Goal: Transaction & Acquisition: Purchase product/service

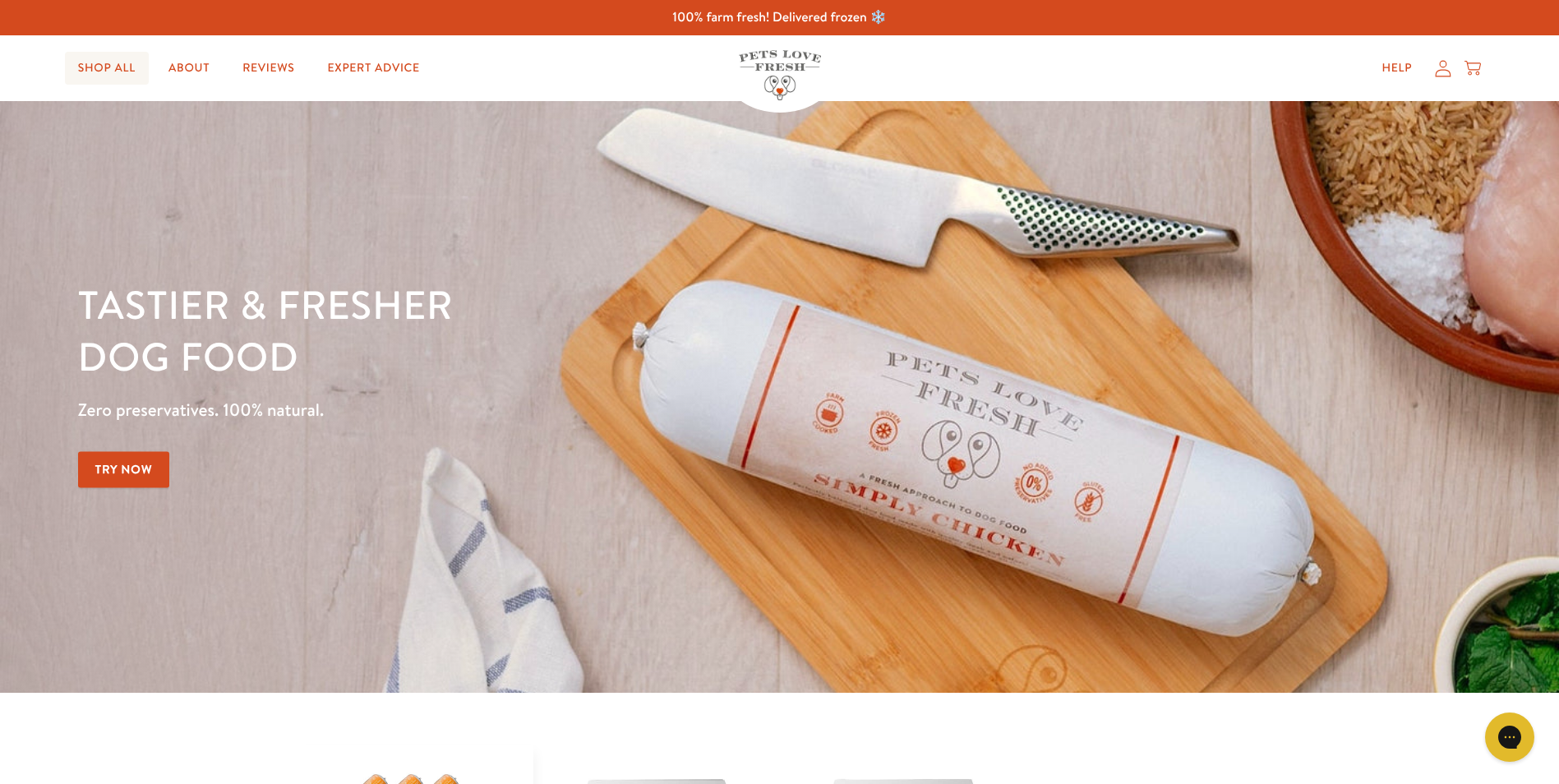
click at [127, 67] on link "Shop All" at bounding box center [107, 67] width 84 height 33
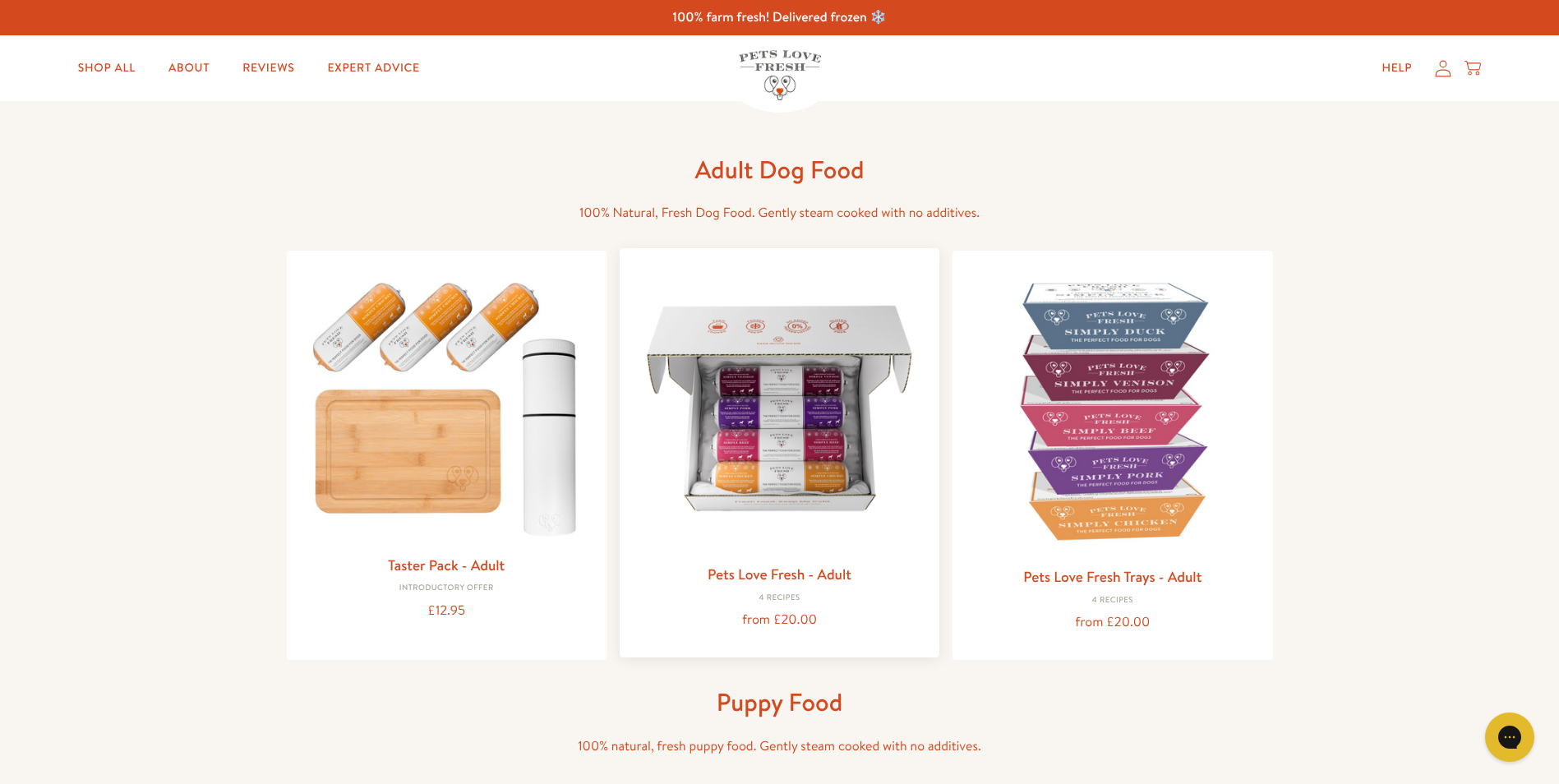
click at [822, 450] on img at bounding box center [780, 408] width 293 height 293
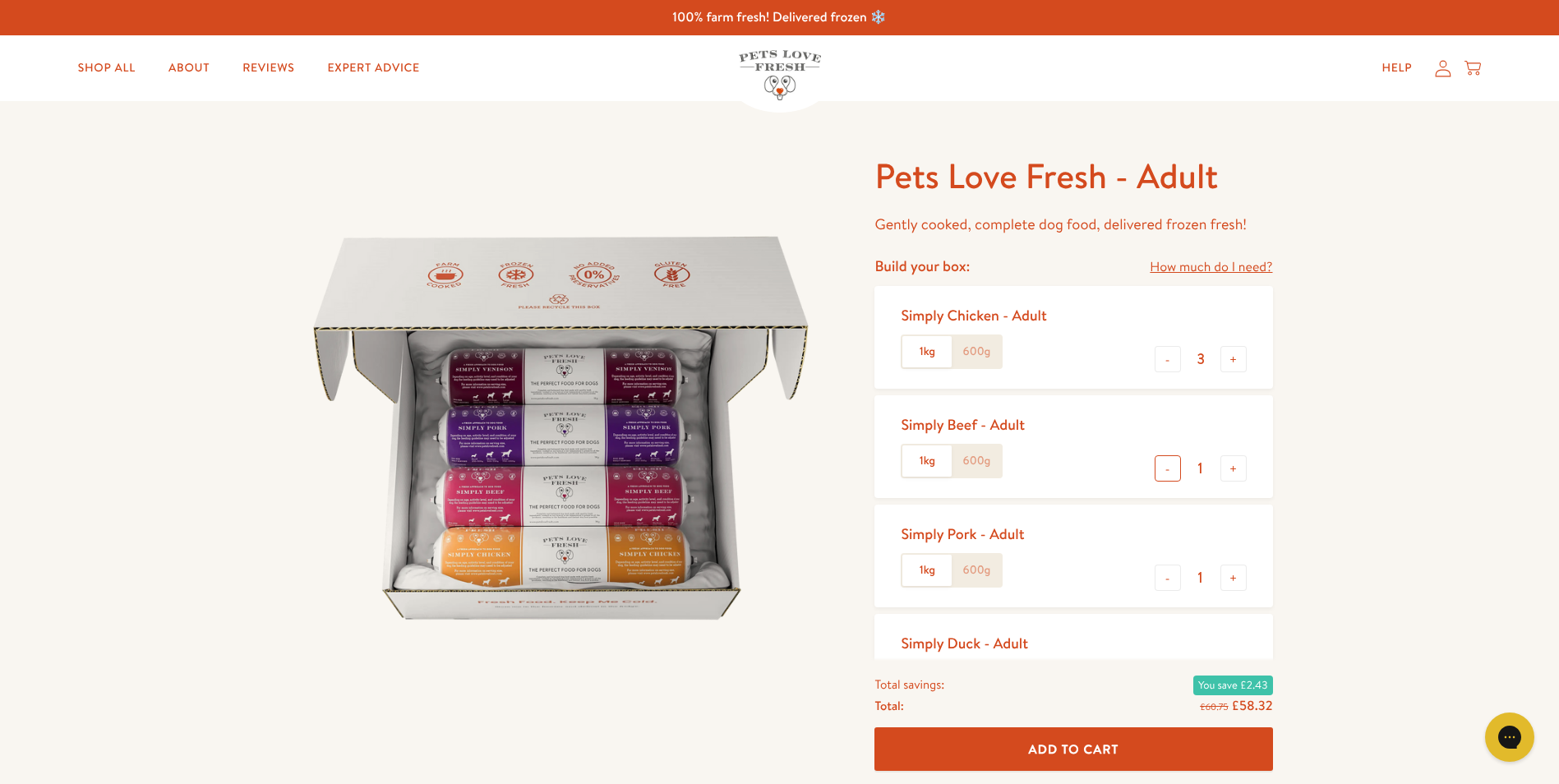
click at [1167, 468] on button "-" at bounding box center [1168, 469] width 26 height 26
type input "0"
click at [1168, 581] on button "-" at bounding box center [1168, 578] width 26 height 26
type input "0"
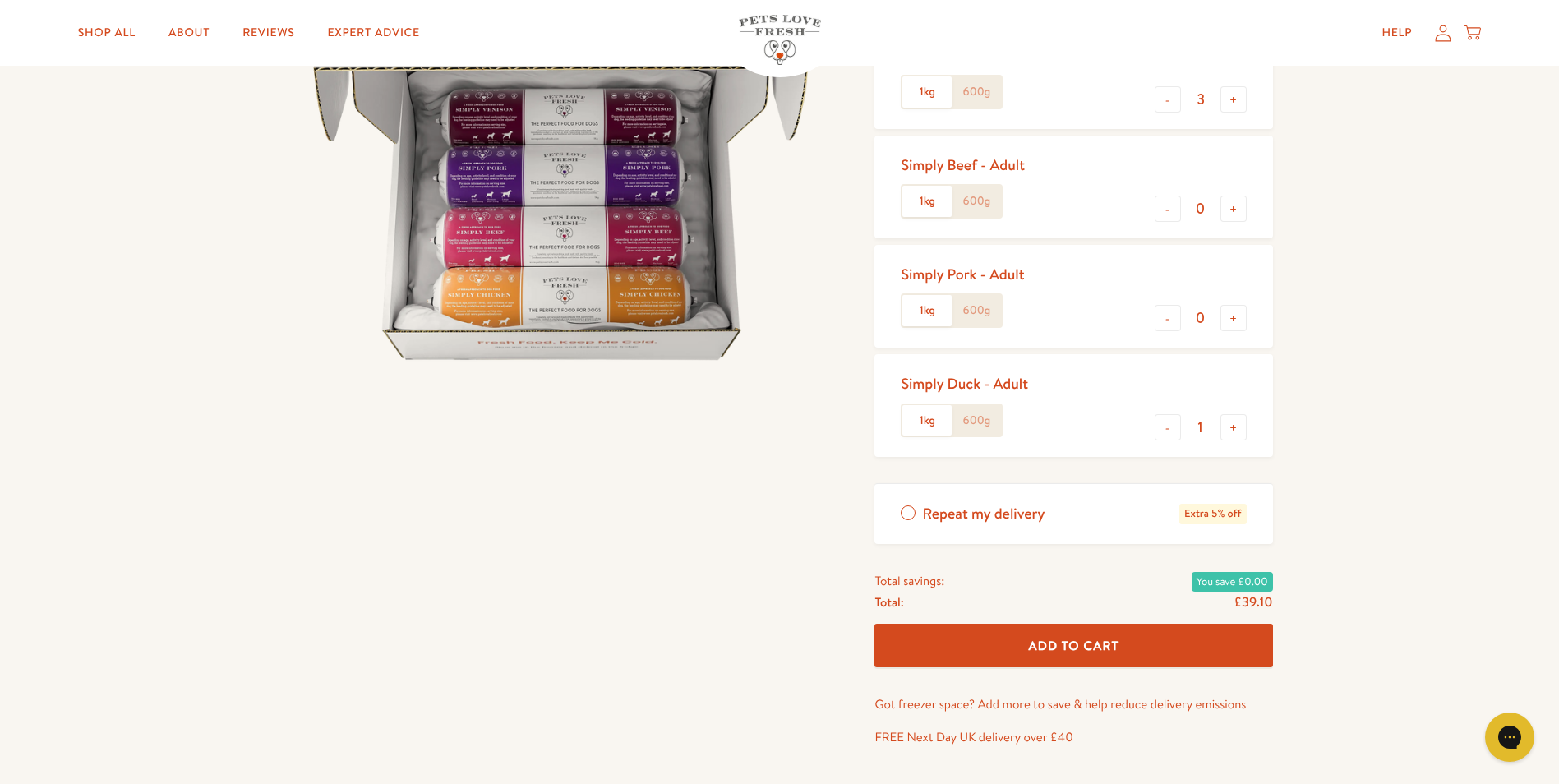
scroll to position [329, 0]
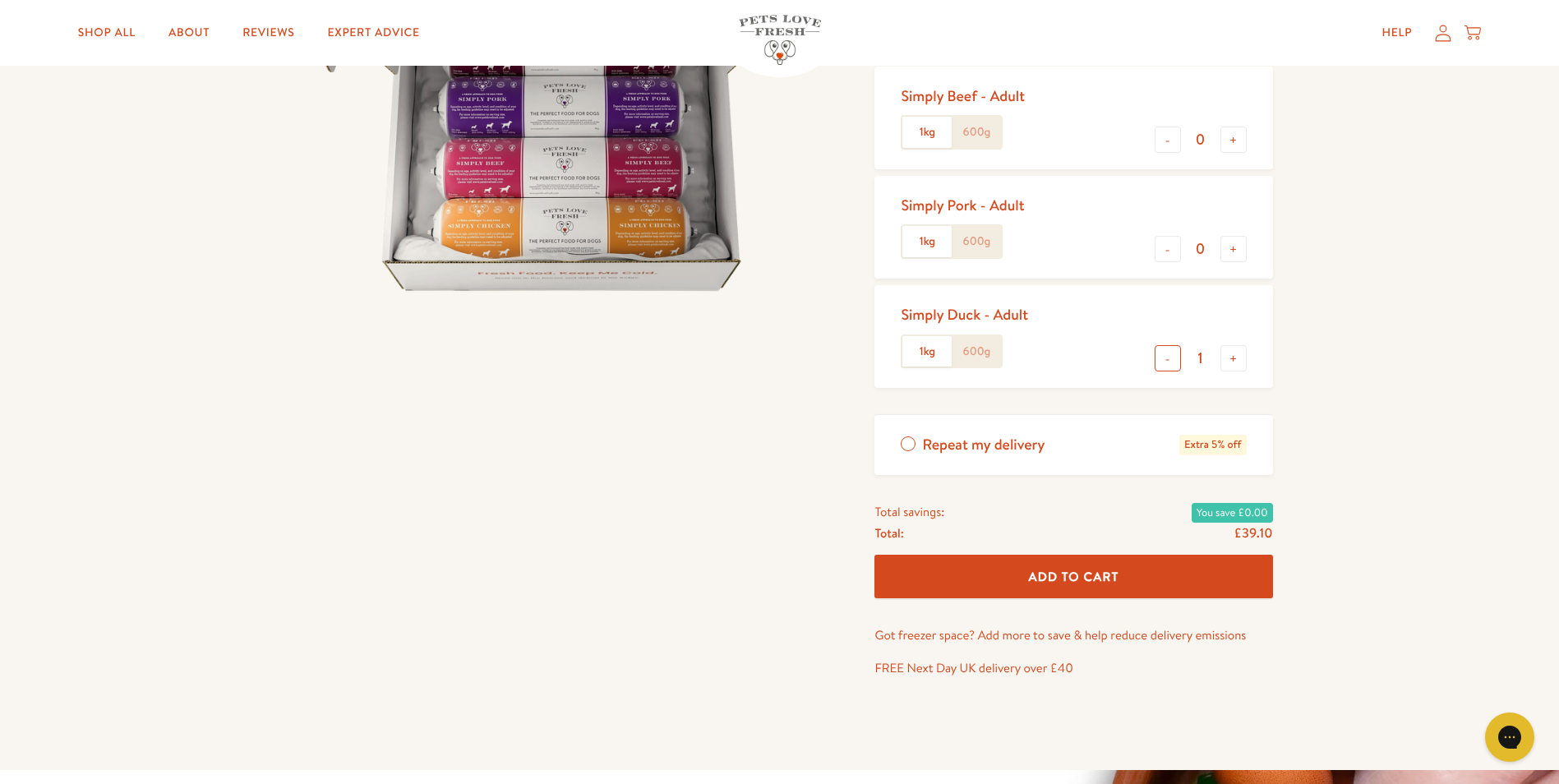
click at [1165, 359] on button "-" at bounding box center [1168, 358] width 26 height 26
type input "0"
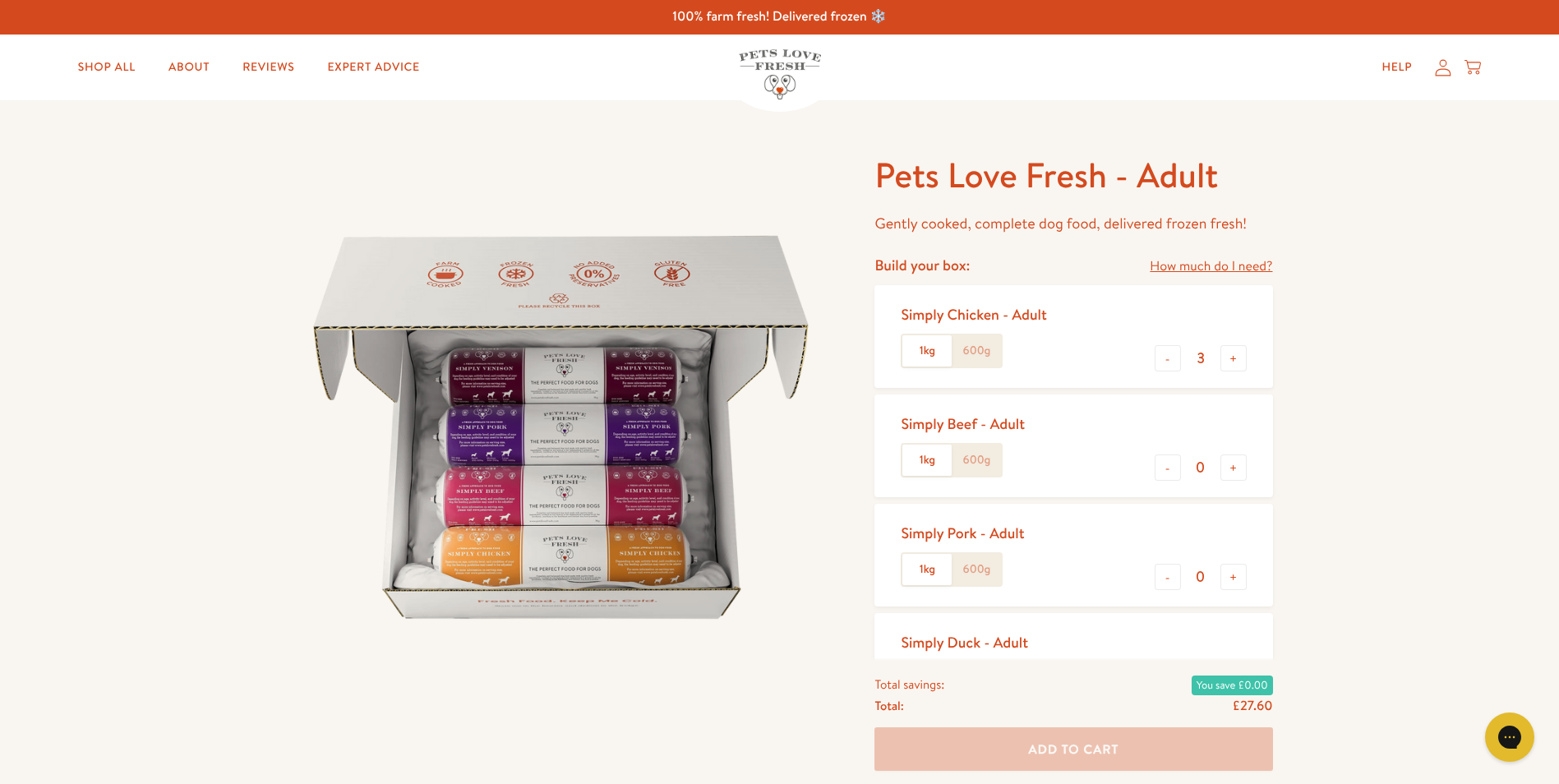
scroll to position [0, 0]
click at [1161, 364] on button "-" at bounding box center [1168, 359] width 26 height 26
type input "2"
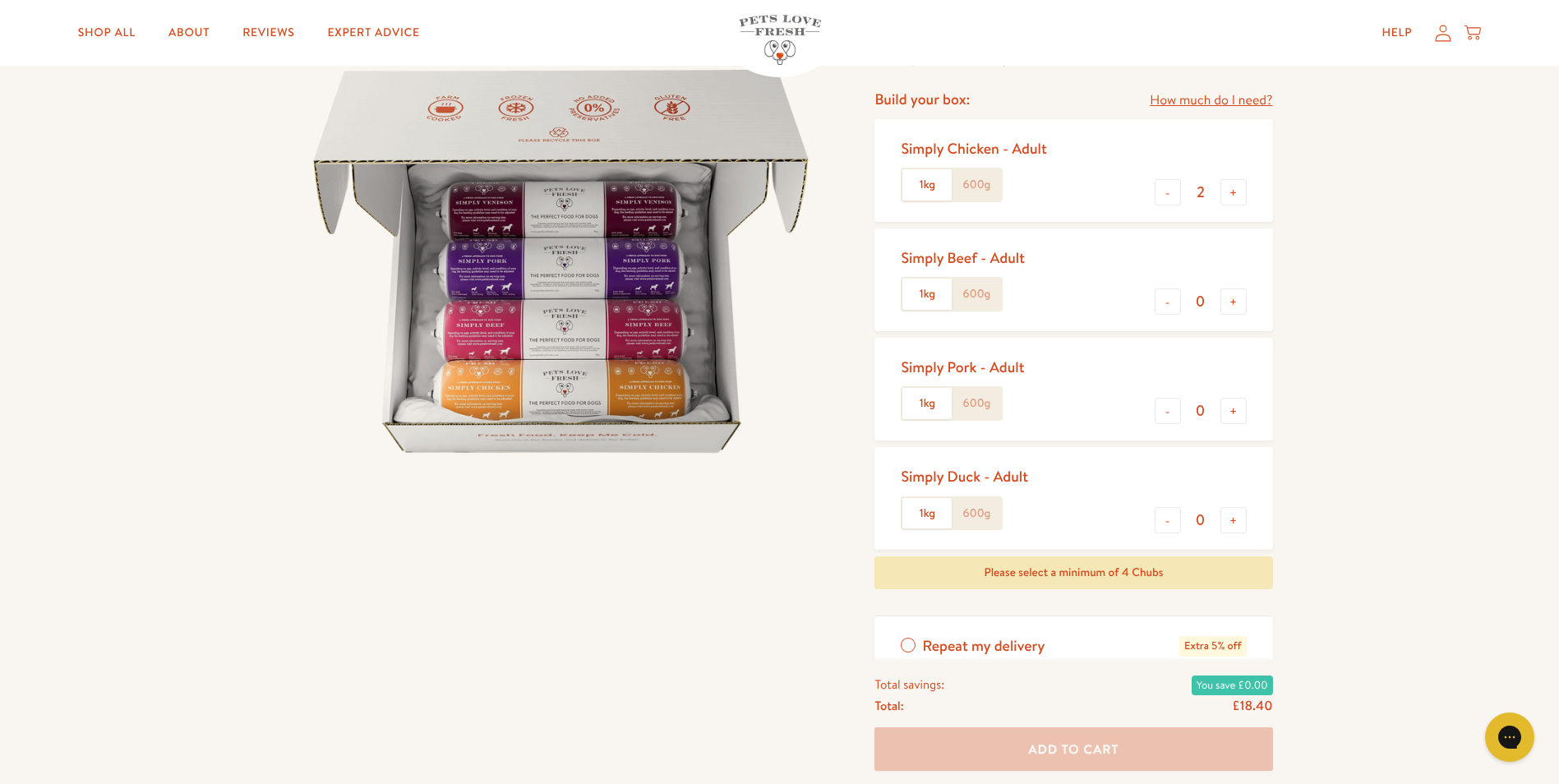
scroll to position [246, 0]
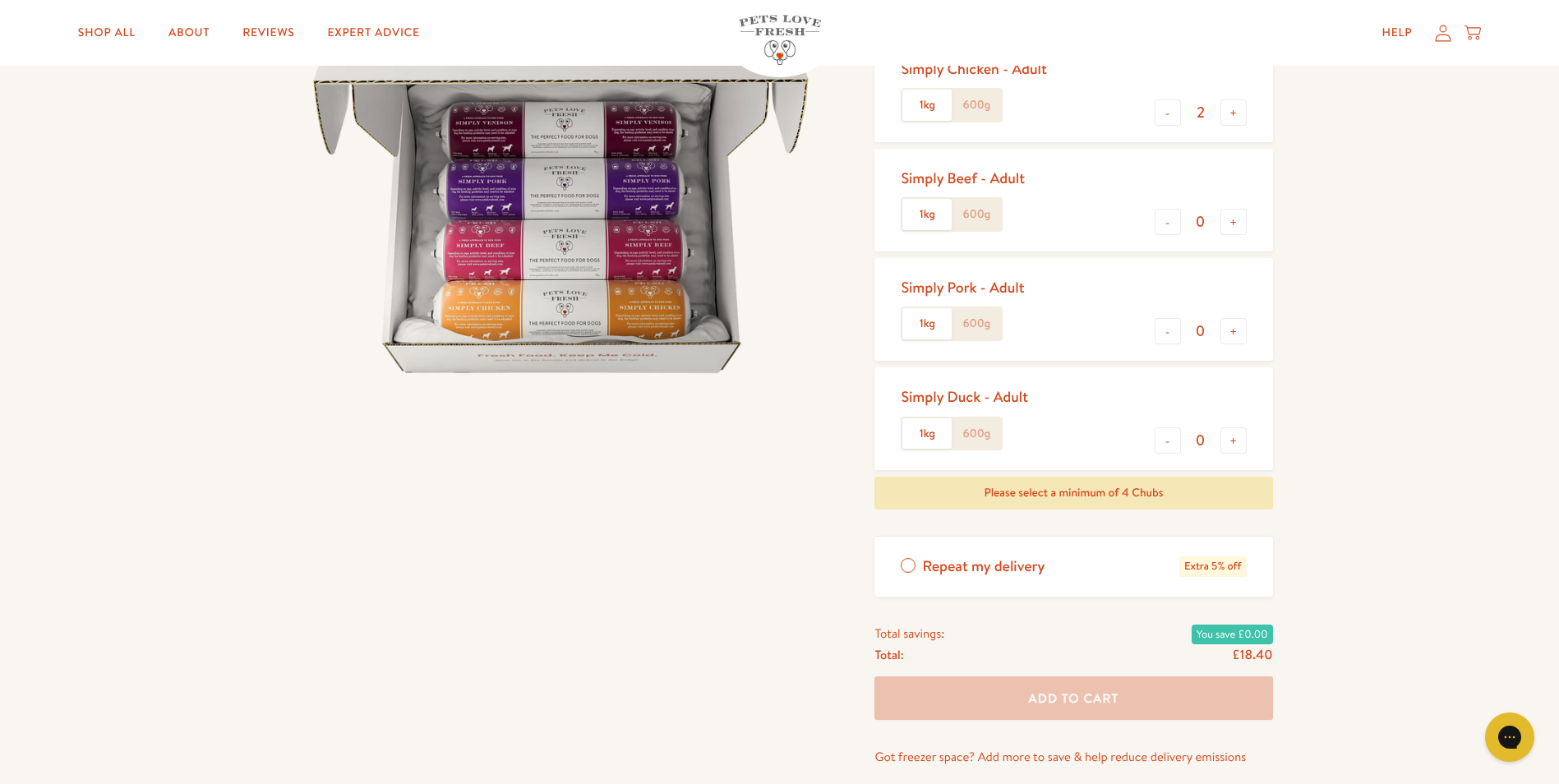
click at [908, 565] on label "Repeat my delivery Extra 5% off" at bounding box center [1073, 567] width 398 height 60
click at [0, 0] on input "Repeat my delivery Extra 5% off" at bounding box center [0, 0] width 0 height 0
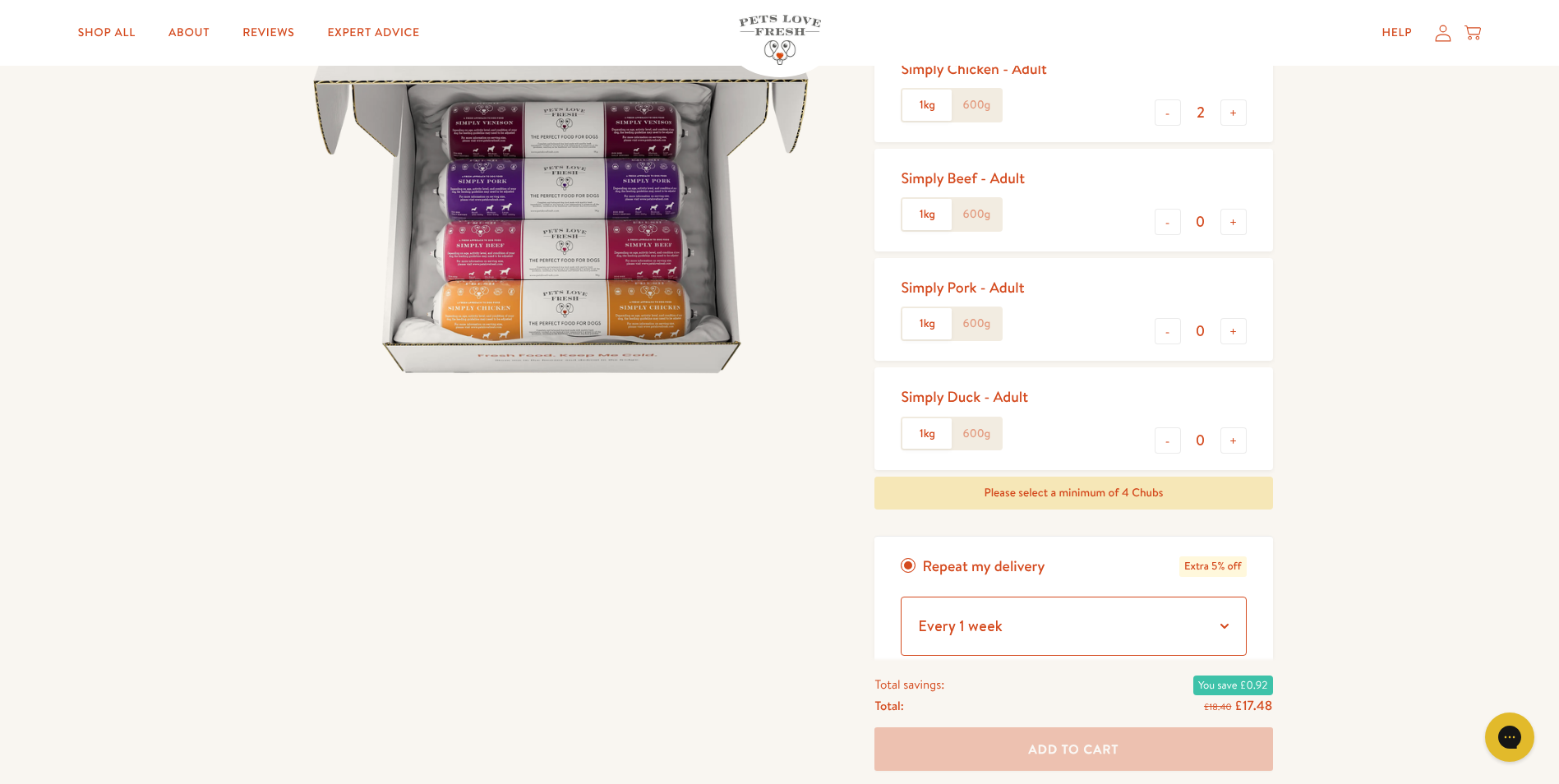
click at [1223, 626] on select "Every 1 week Every 2 weeks Every 3 weeks Every 5 weeks Every 7 weeks Every 11 w…" at bounding box center [1074, 625] width 345 height 59
select select "Every 6 weeks"
click at [901, 596] on select "Every 1 week Every 2 weeks Every 3 weeks Every 5 weeks Every 7 weeks Every 11 w…" at bounding box center [1074, 625] width 345 height 59
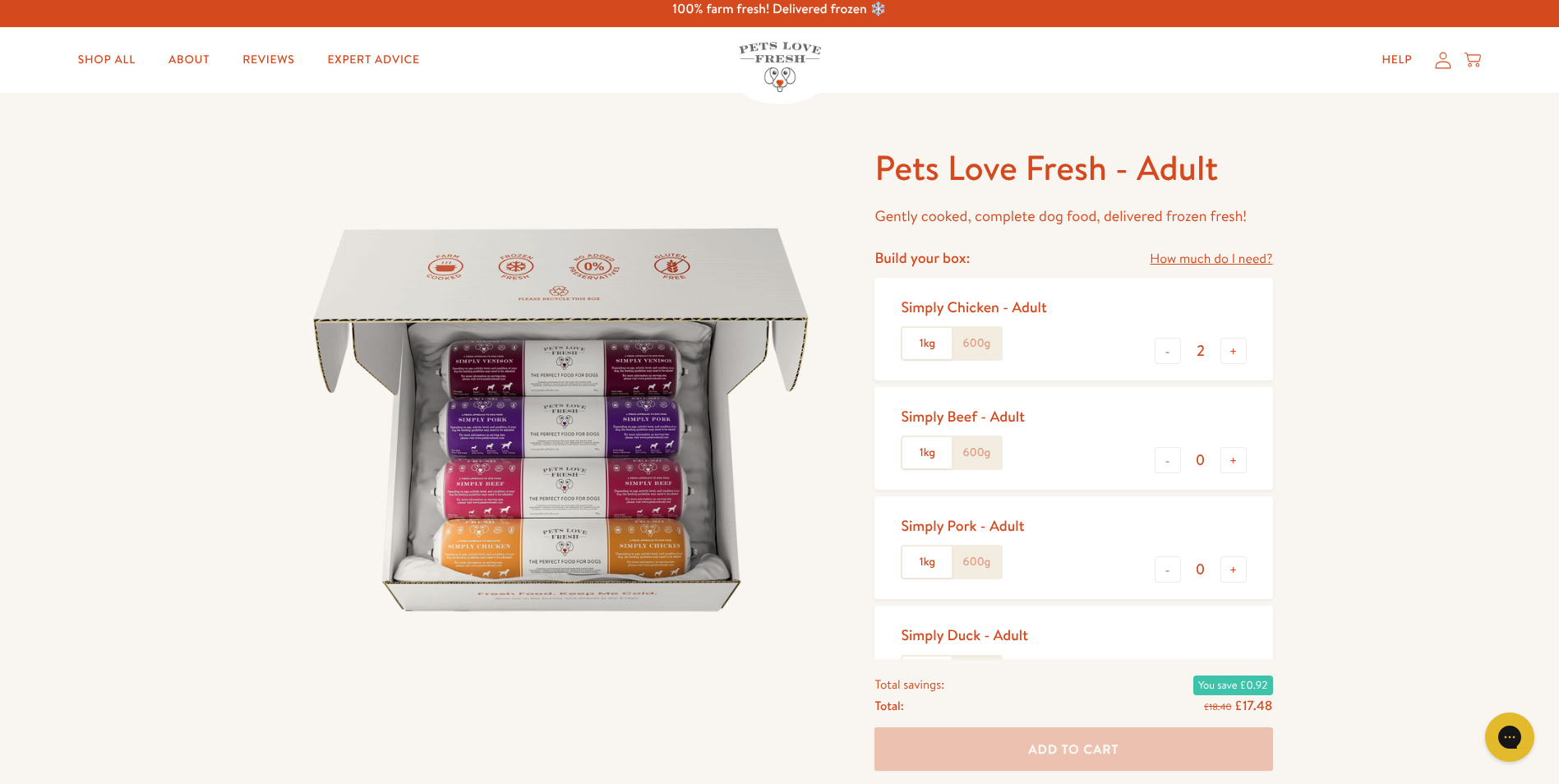
scroll to position [0, 0]
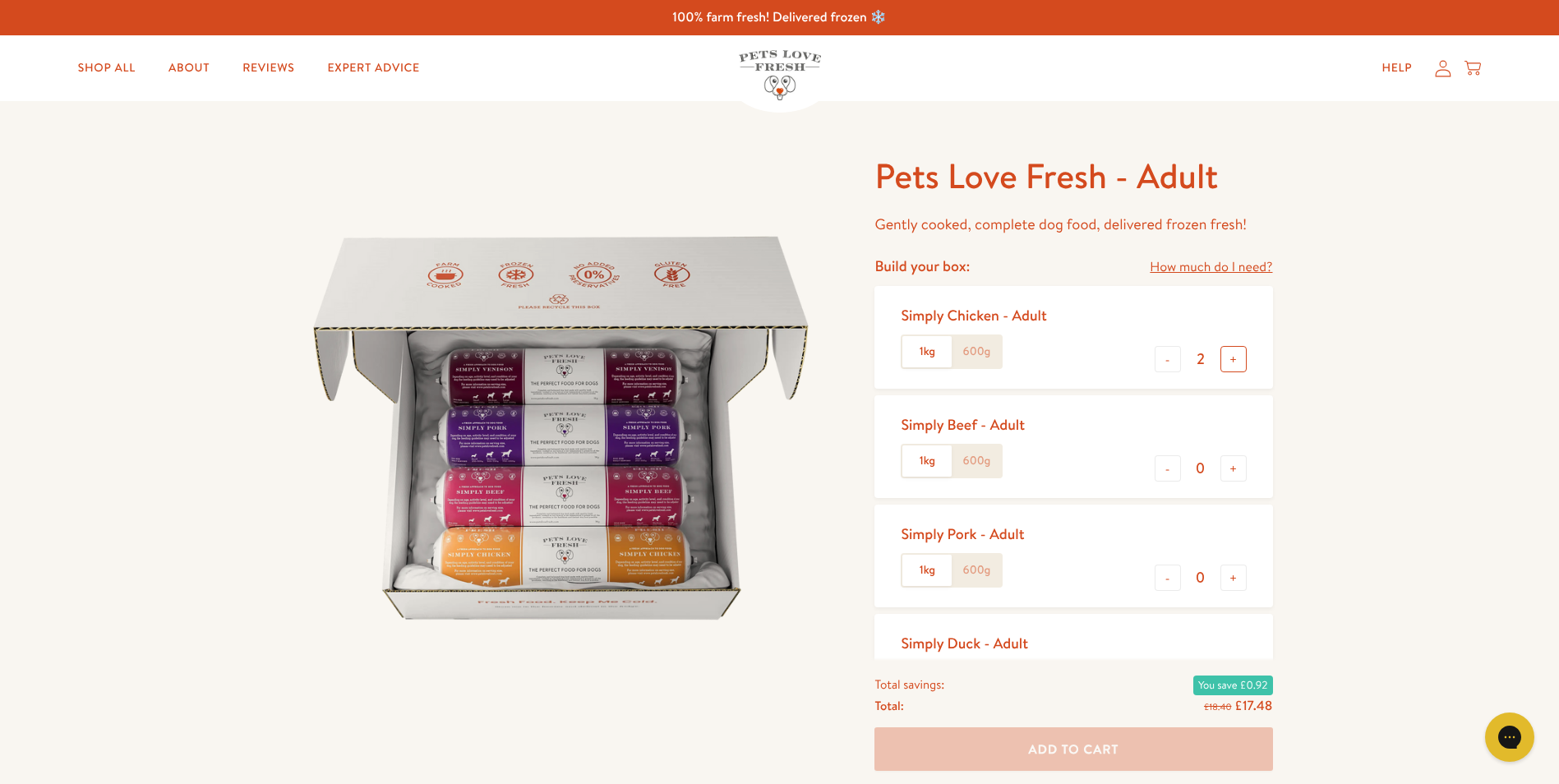
click at [1231, 360] on button "+" at bounding box center [1233, 359] width 26 height 26
click at [1168, 365] on button "-" at bounding box center [1168, 359] width 26 height 26
click at [1168, 367] on button "-" at bounding box center [1168, 359] width 26 height 26
click at [1232, 361] on button "+" at bounding box center [1233, 359] width 26 height 26
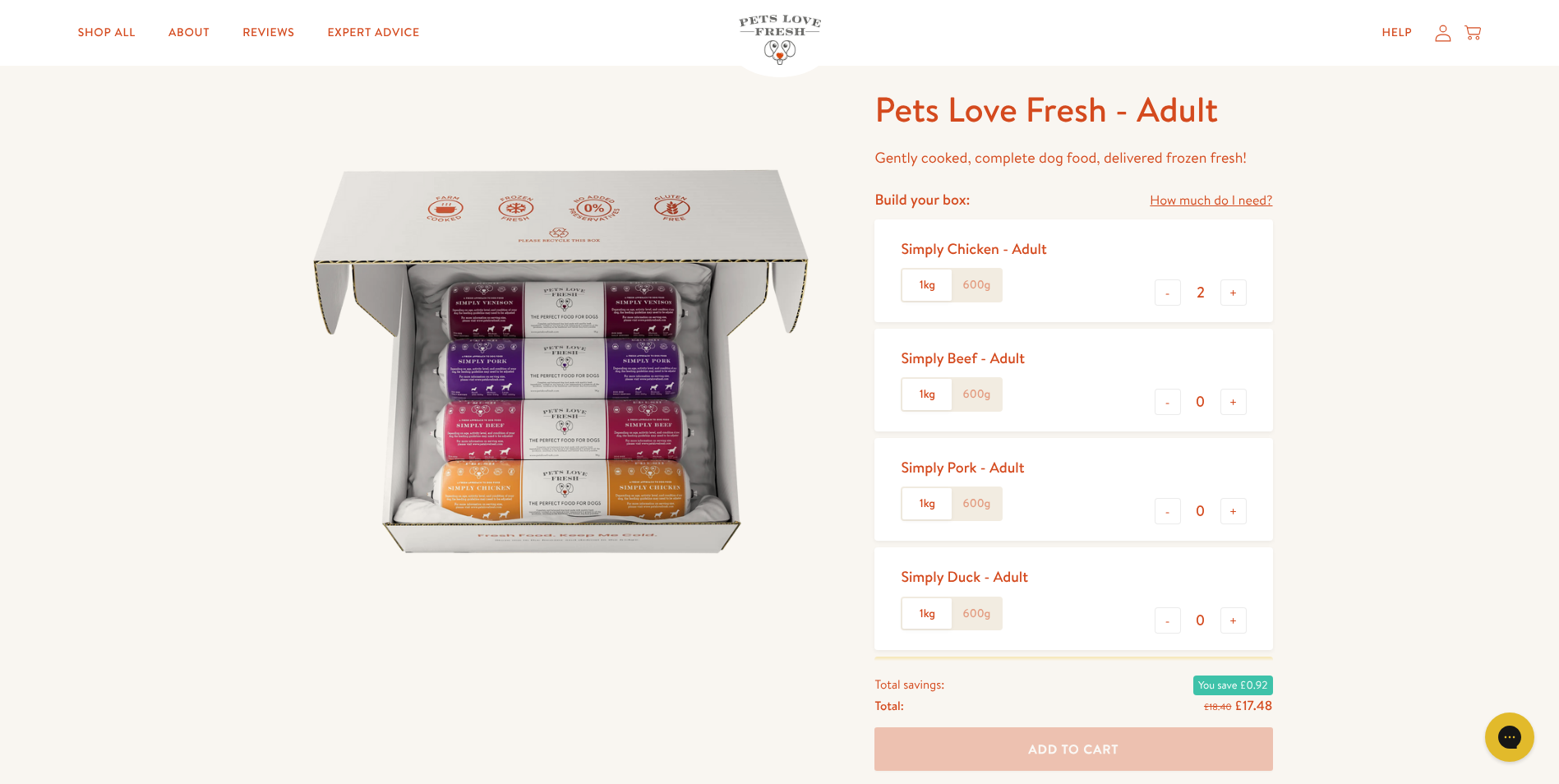
scroll to position [164, 0]
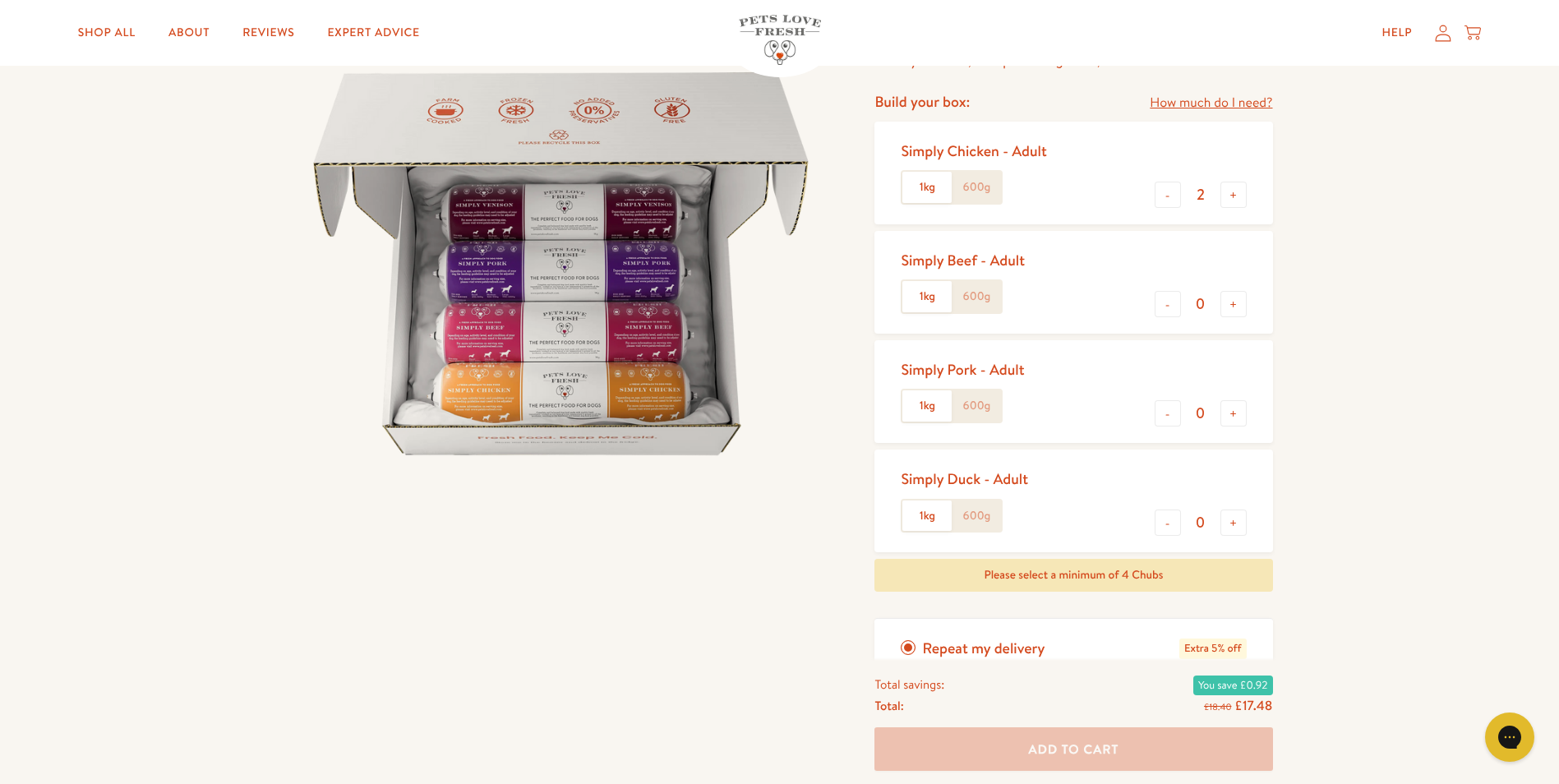
click at [977, 185] on label "600g" at bounding box center [976, 187] width 49 height 31
click at [0, 0] on input "600g" at bounding box center [0, 0] width 0 height 0
click at [1239, 198] on button "+" at bounding box center [1233, 194] width 26 height 26
type input "4"
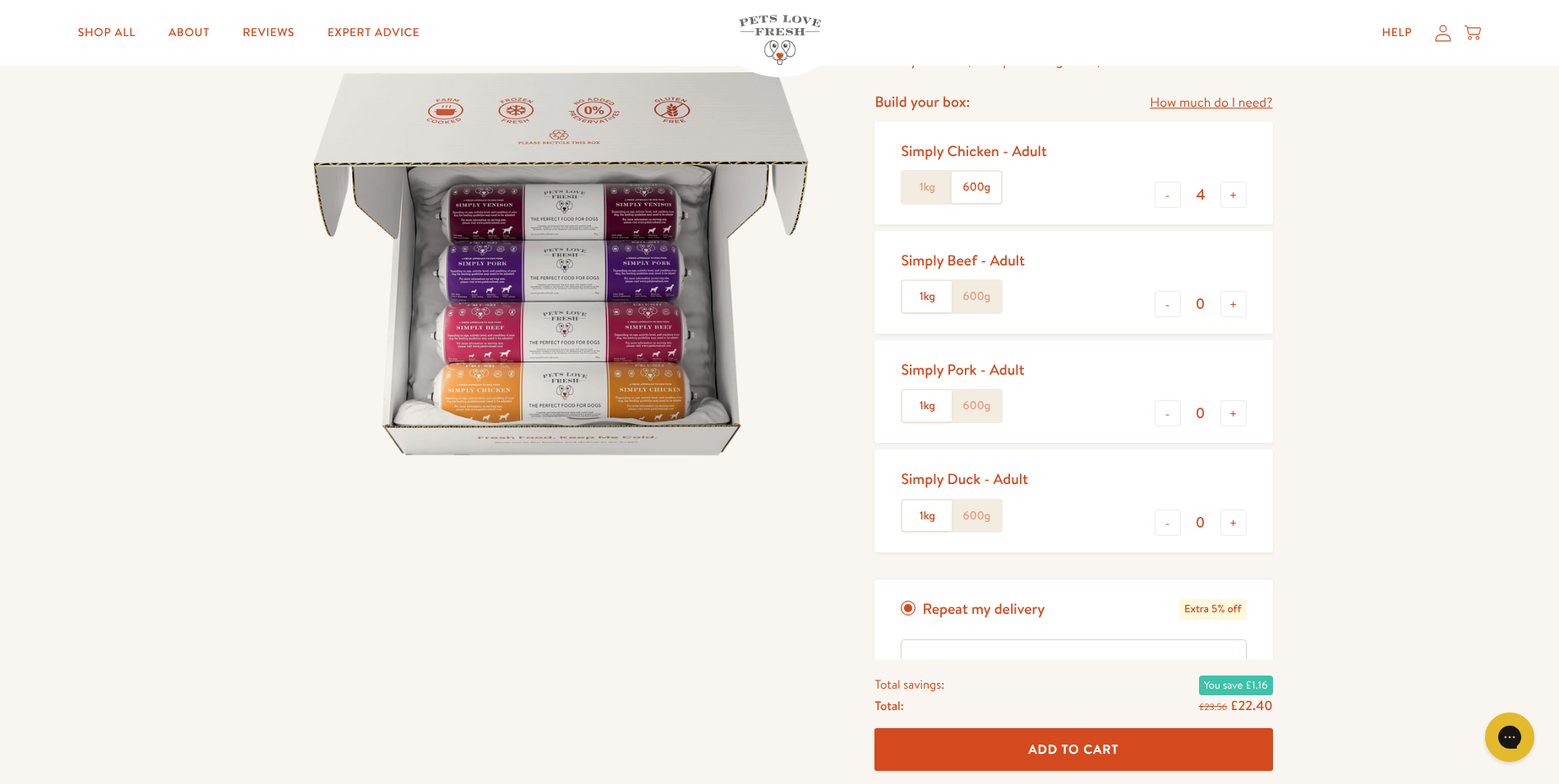
click at [1098, 744] on span "Add To Cart" at bounding box center [1074, 749] width 91 height 17
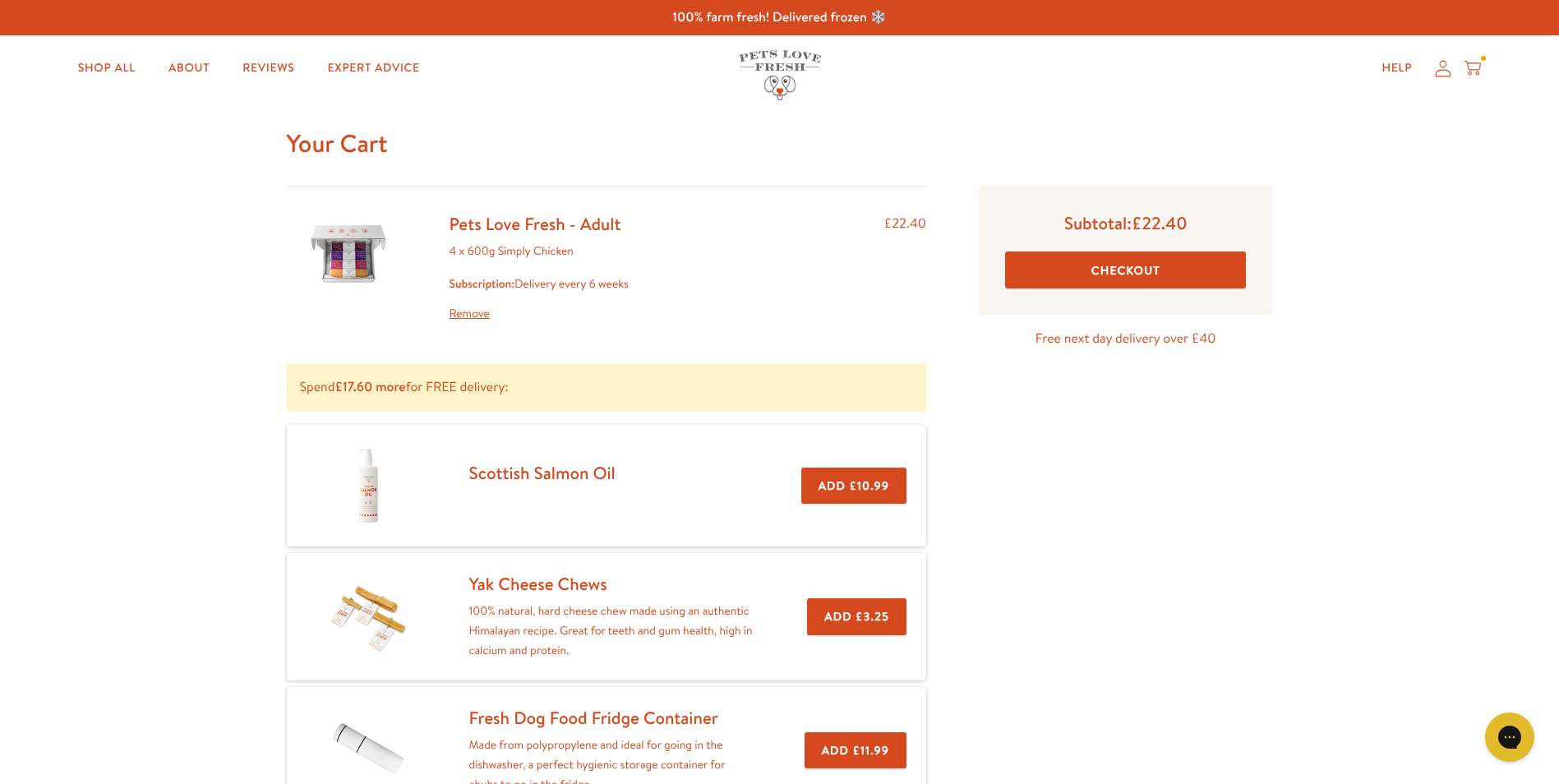
click at [1128, 277] on button "Checkout" at bounding box center [1125, 270] width 241 height 37
